Goal: Obtain resource: Download file/media

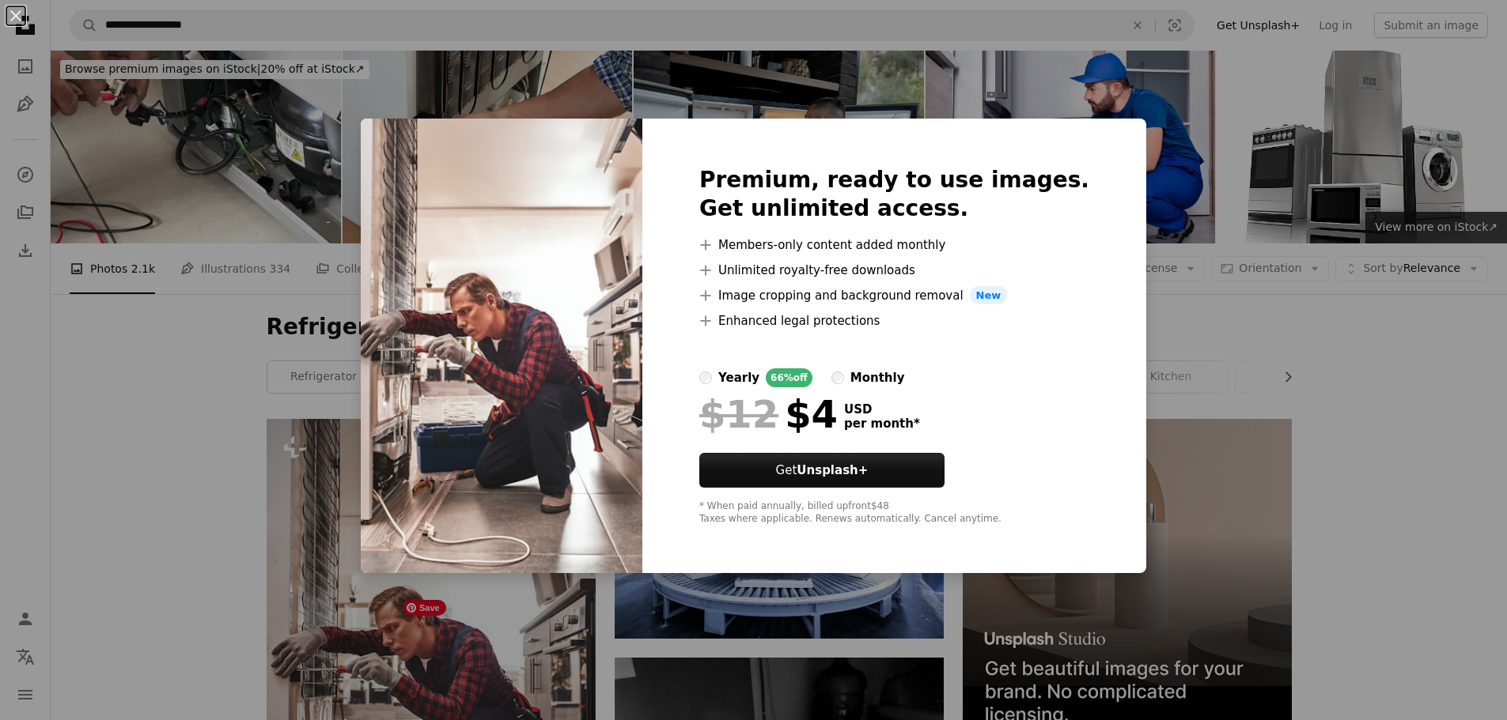
scroll to position [475, 0]
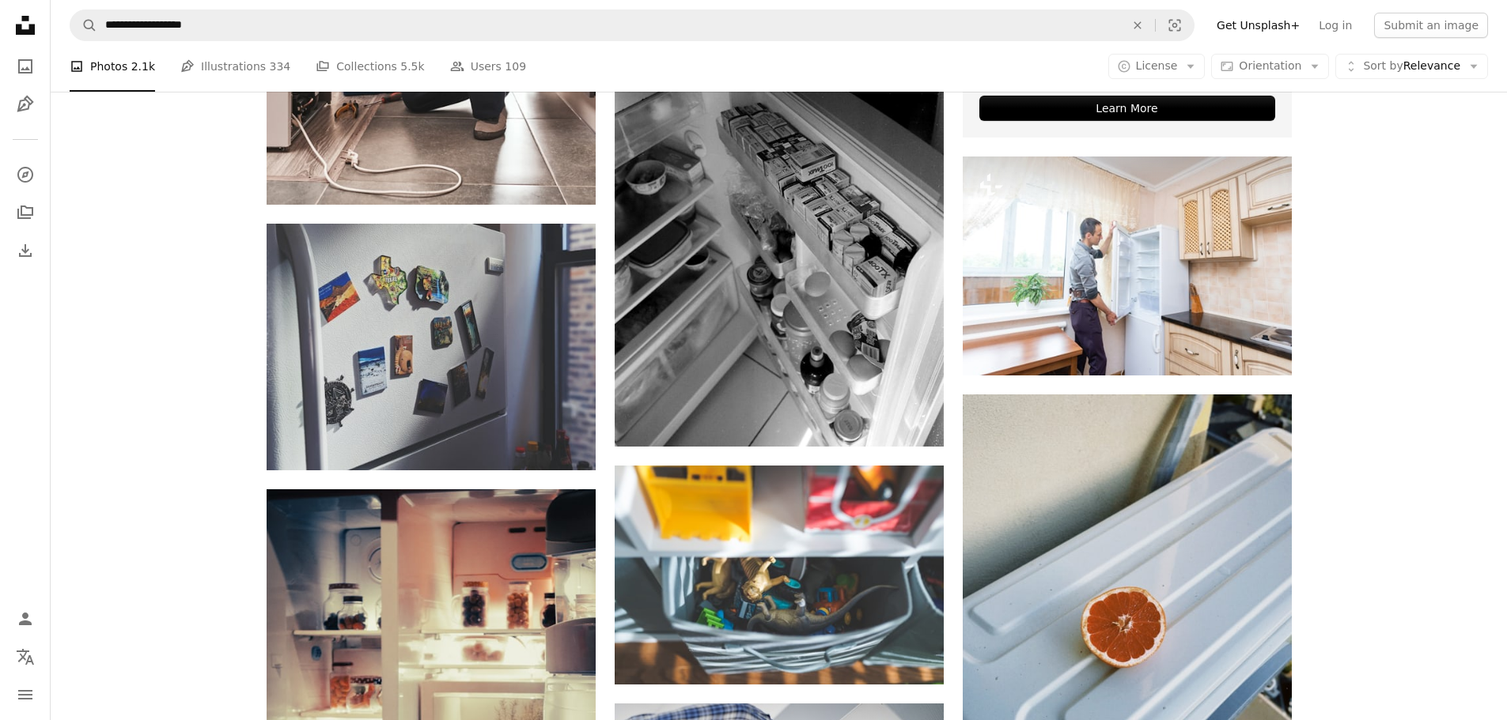
scroll to position [633, 0]
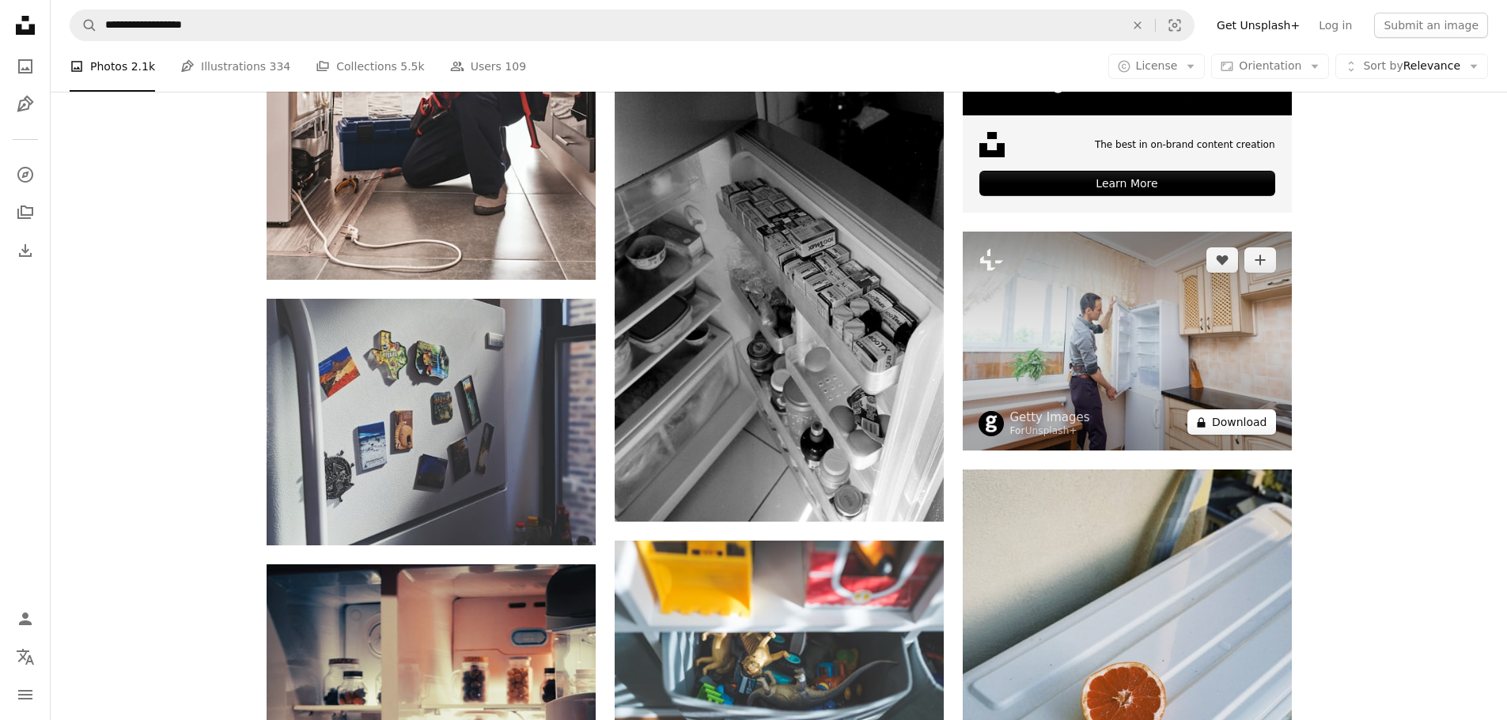
click at [1241, 427] on button "A lock Download" at bounding box center [1231, 422] width 89 height 25
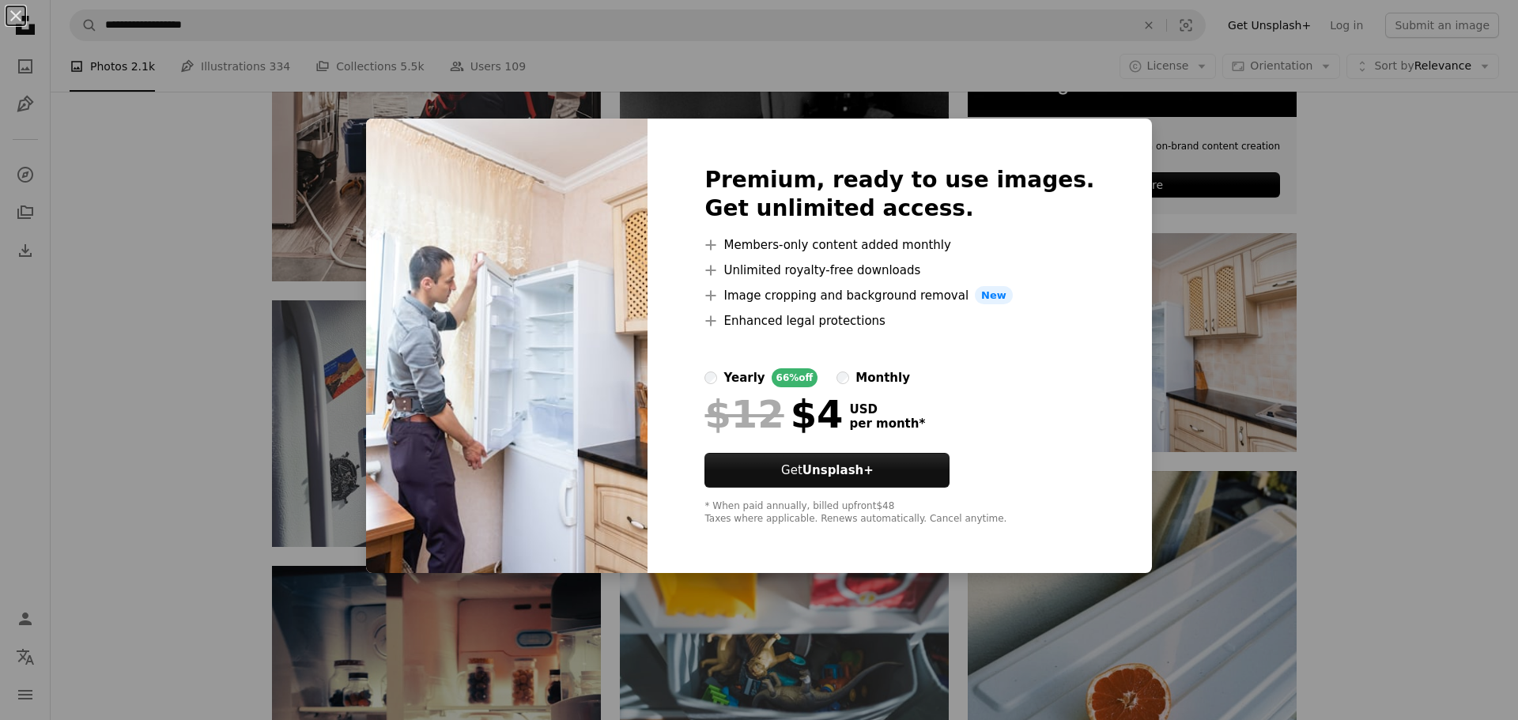
click at [1310, 296] on div "An X shape Premium, ready to use images. Get unlimited access. A plus sign Memb…" at bounding box center [759, 360] width 1518 height 720
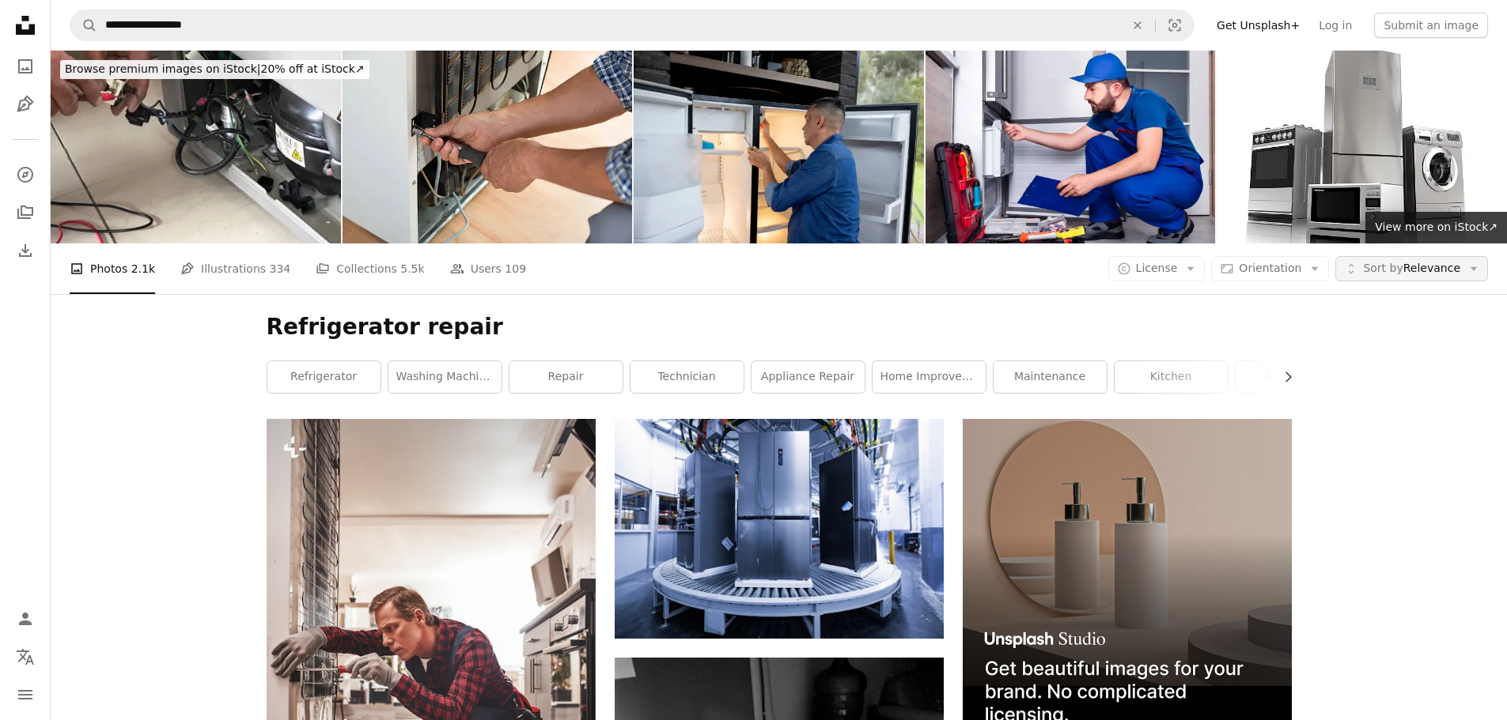
click at [1428, 270] on span "Sort by Relevance" at bounding box center [1411, 269] width 97 height 16
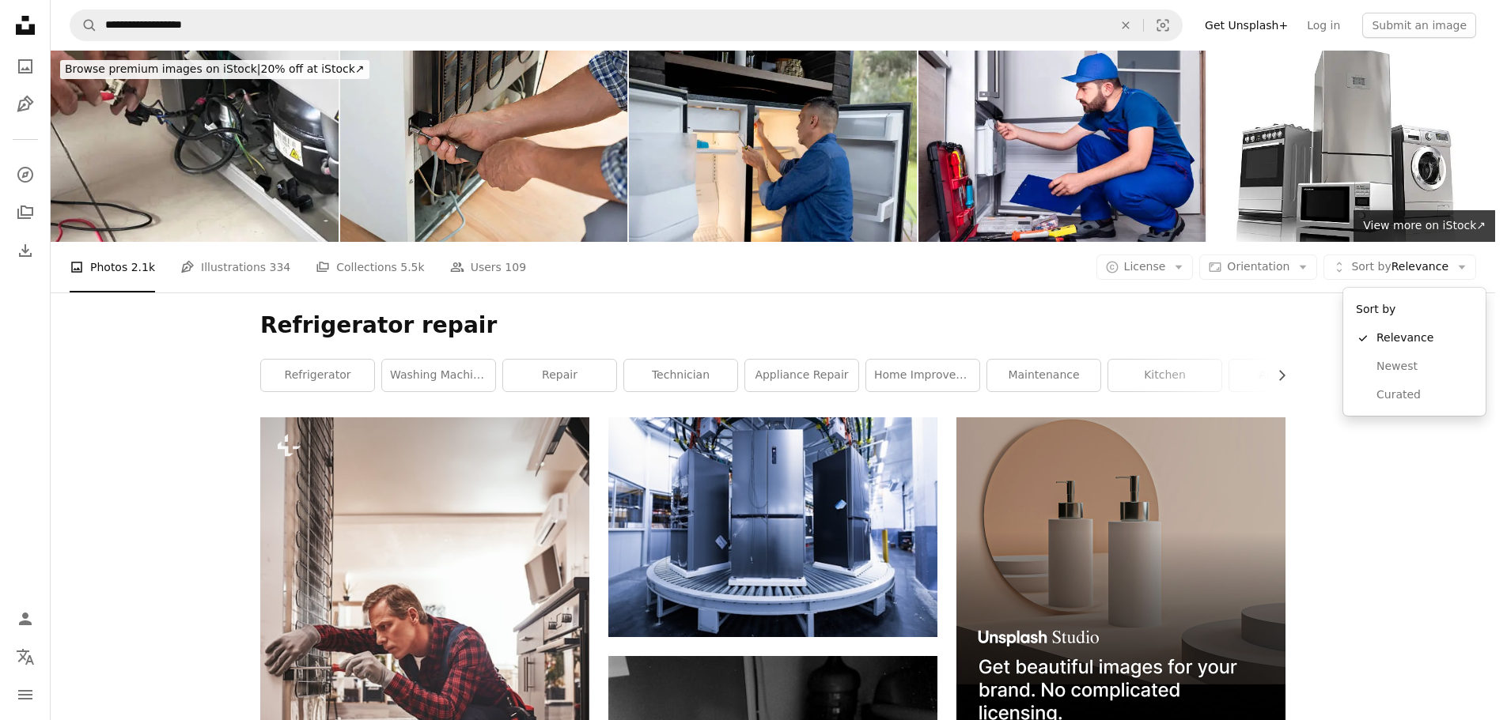
click at [1199, 270] on body "**********" at bounding box center [747, 360] width 1495 height 720
click at [1186, 269] on icon "Arrow down" at bounding box center [1178, 267] width 14 height 14
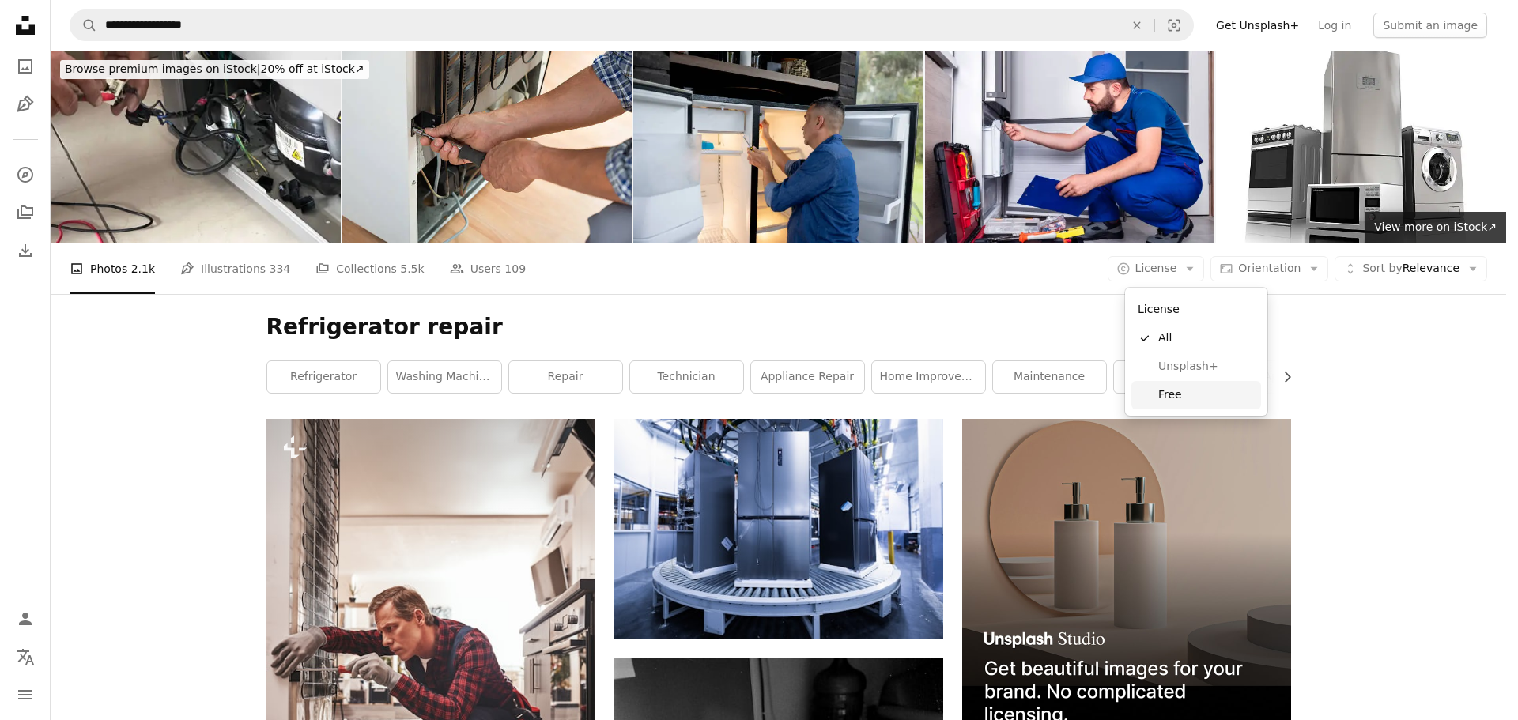
click at [1170, 394] on span "Free" at bounding box center [1207, 396] width 96 height 16
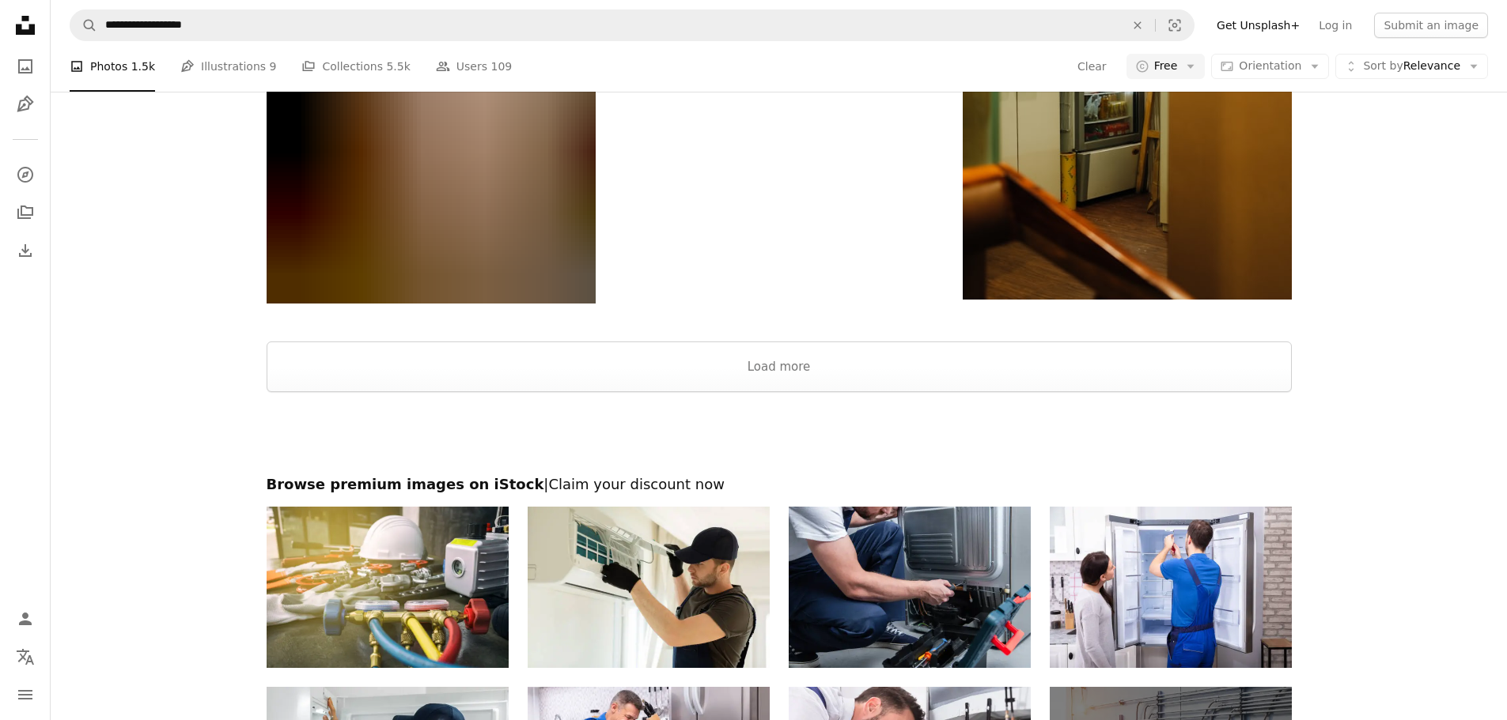
scroll to position [2847, 0]
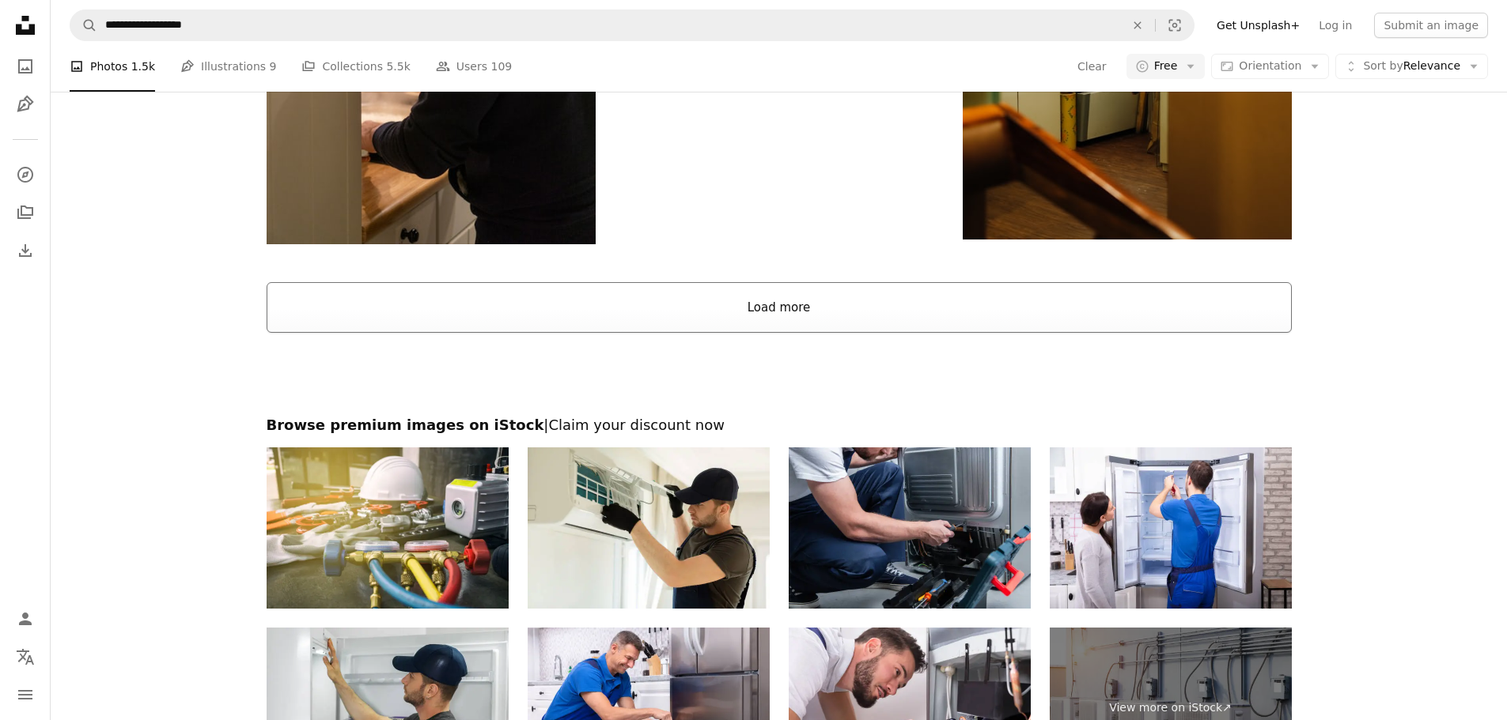
click at [821, 305] on button "Load more" at bounding box center [779, 307] width 1025 height 51
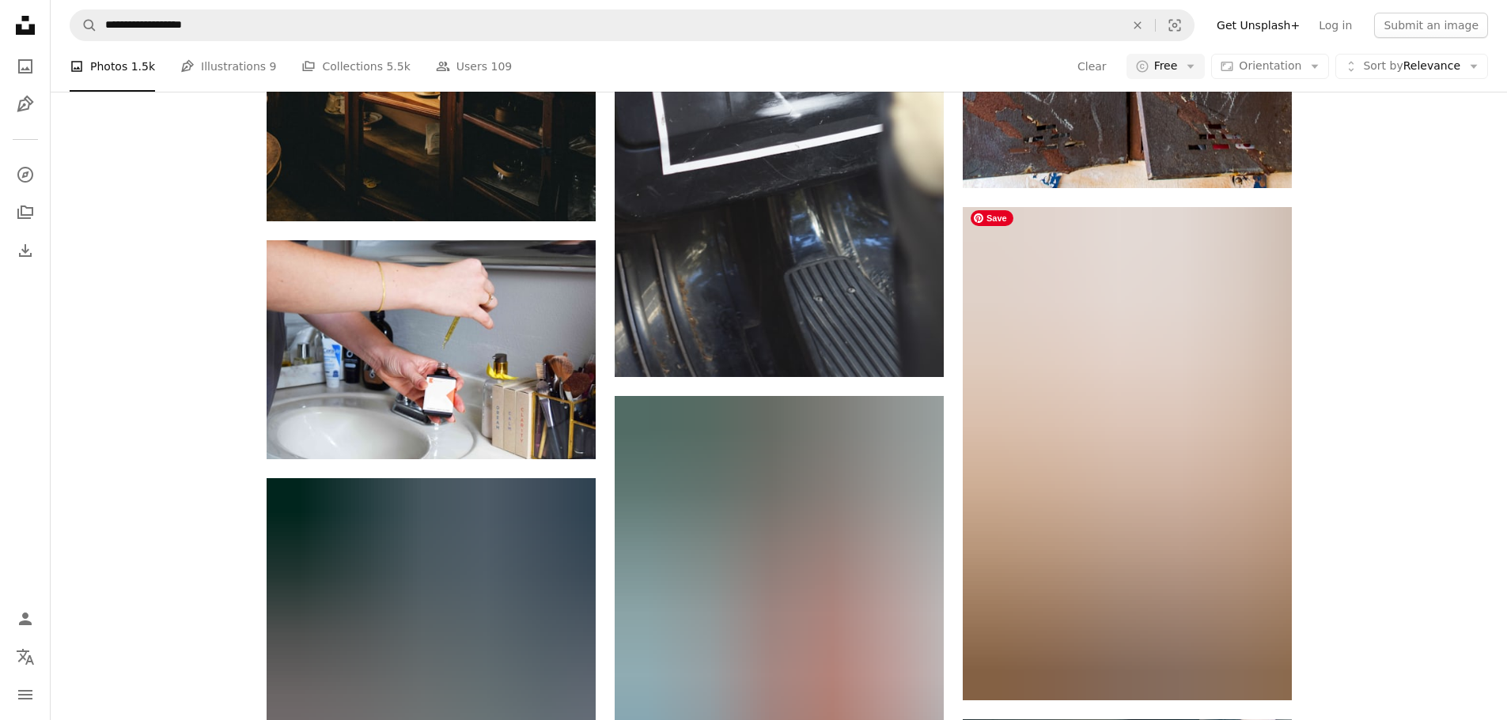
scroll to position [30053, 0]
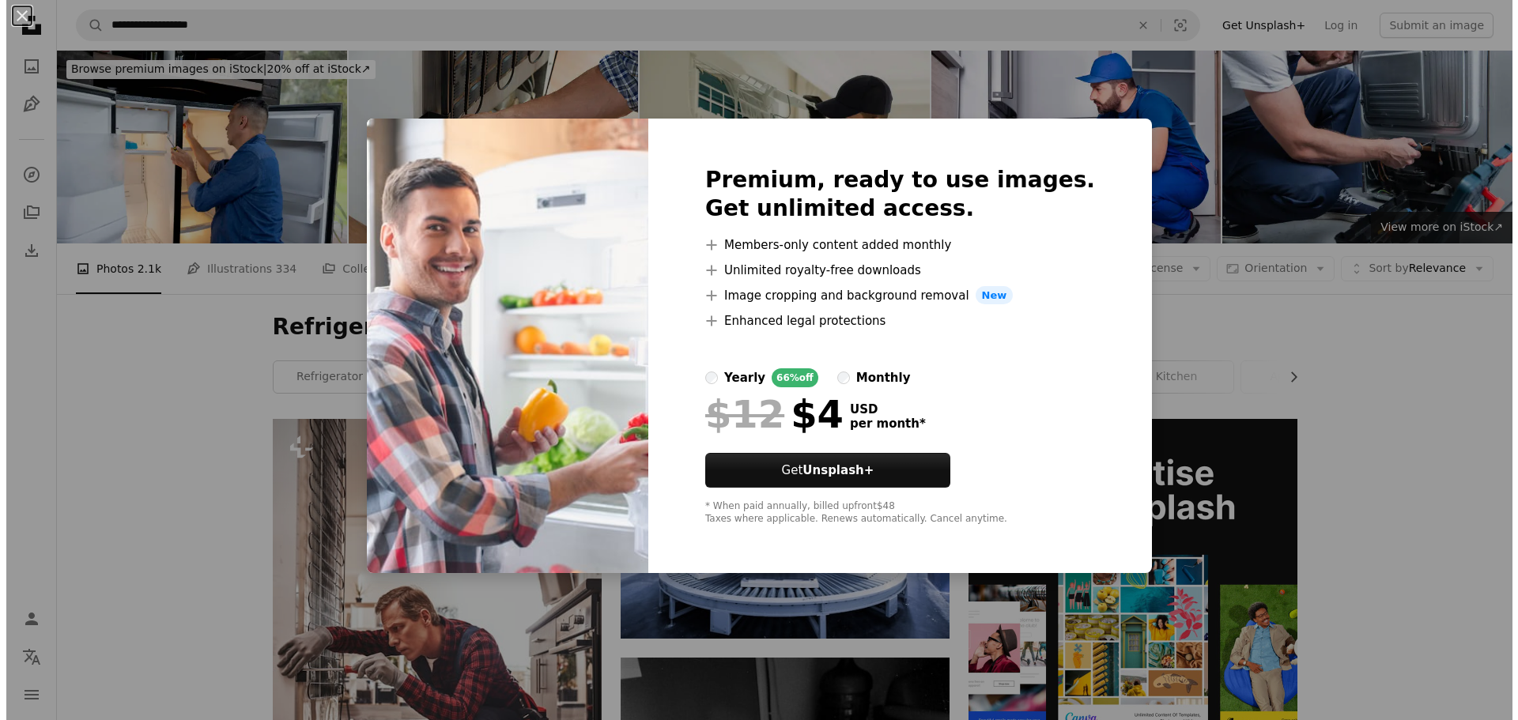
scroll to position [2214, 0]
